Goal: Find specific page/section: Find specific page/section

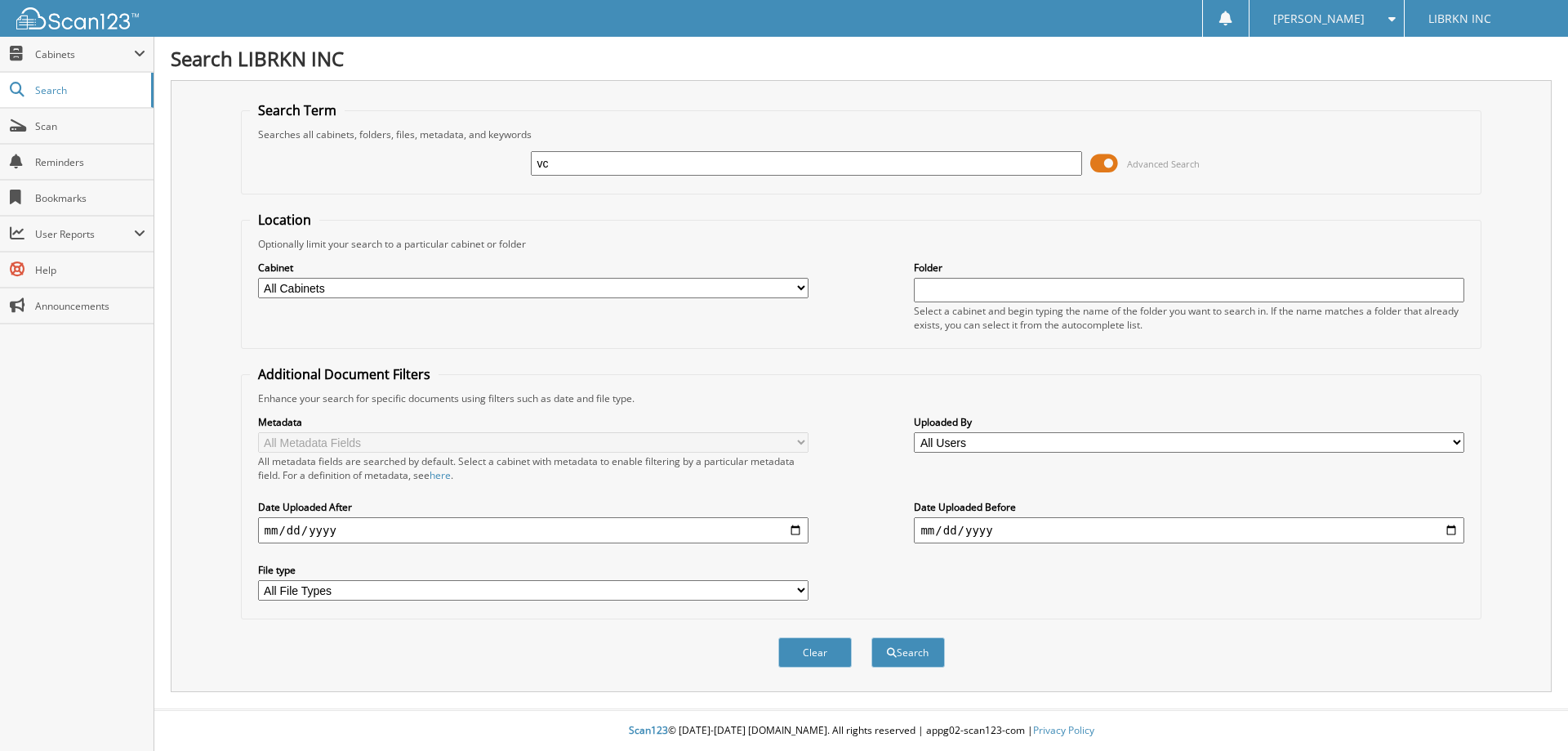
type input "v"
type input "[PERSON_NAME]"
click at [872, 637] on button "Search" at bounding box center [908, 652] width 73 height 30
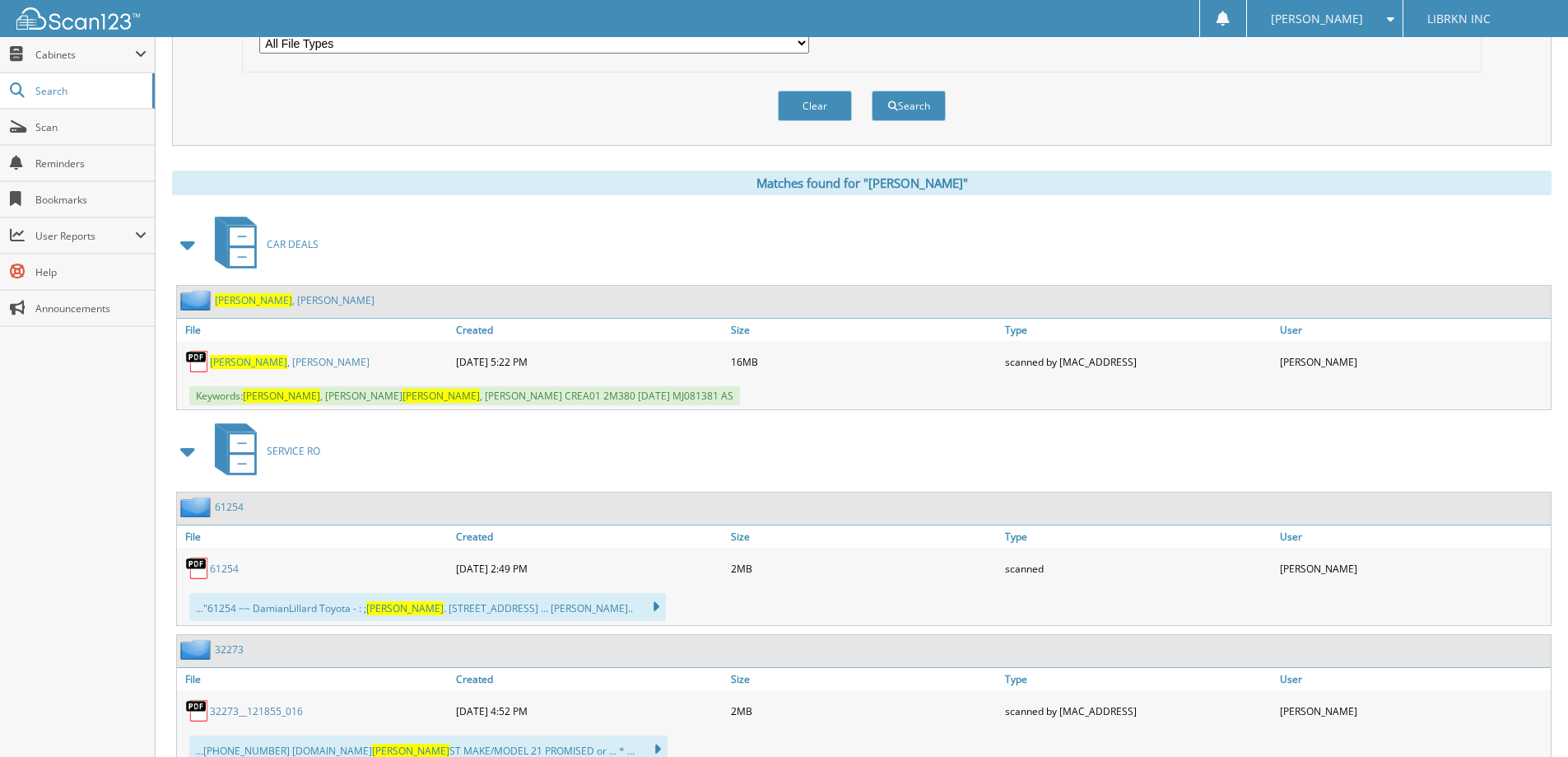
scroll to position [577, 0]
